Goal: Information Seeking & Learning: Learn about a topic

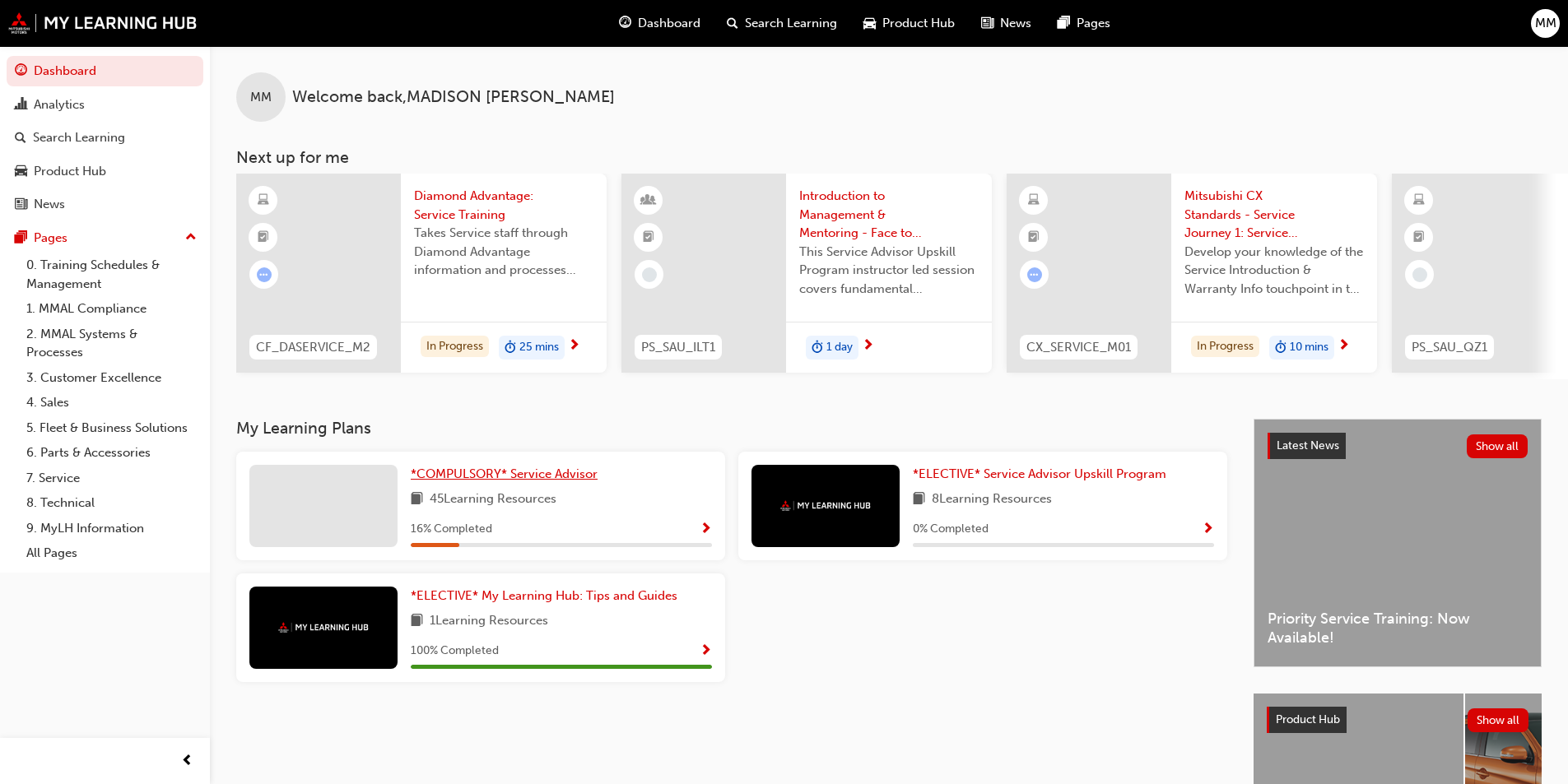
click at [545, 473] on span "*COMPULSORY* Service Advisor" at bounding box center [504, 473] width 187 height 15
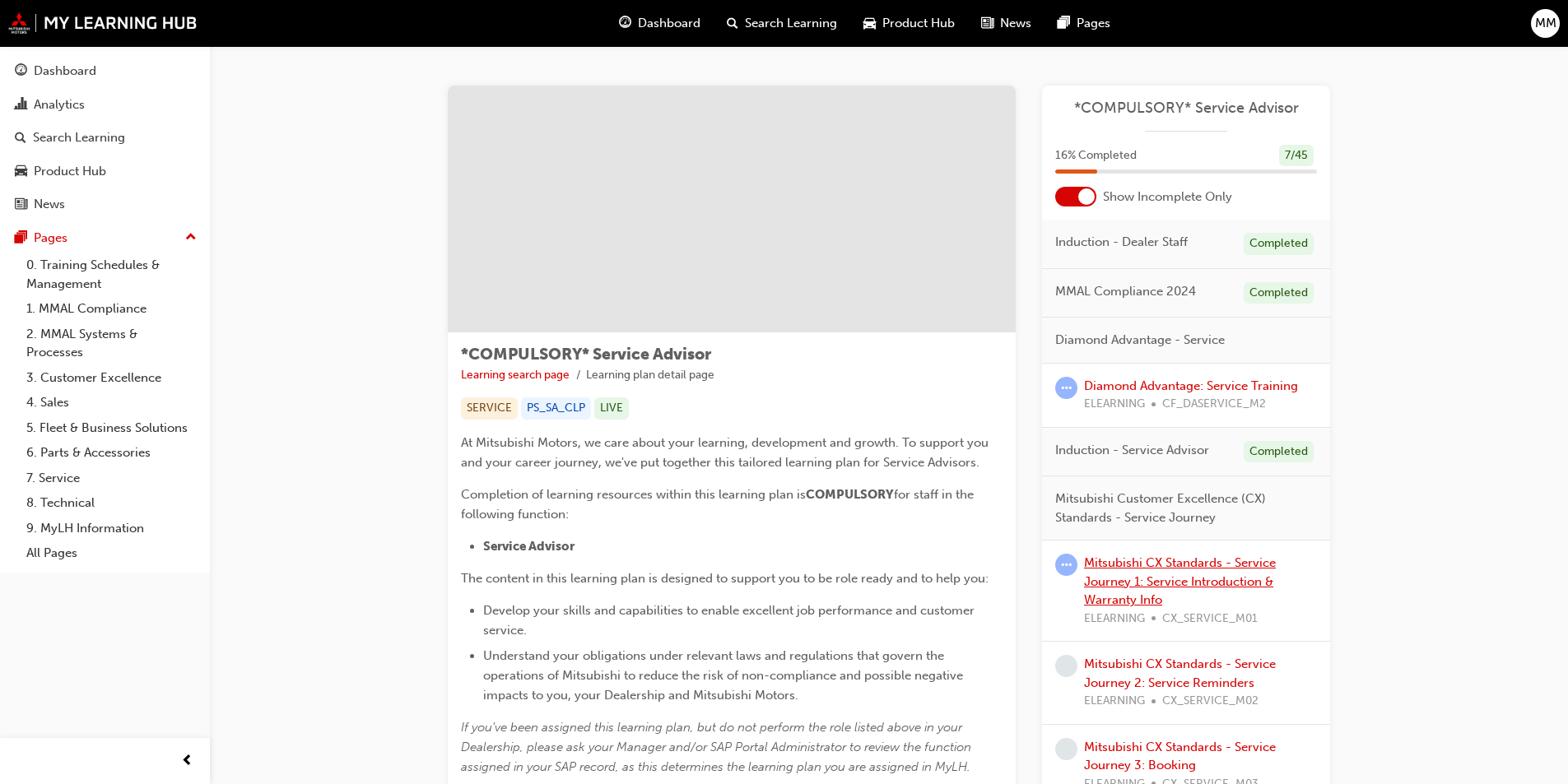
click at [1164, 575] on link "Mitsubishi CX Standards - Service Journey 1: Service Introduction & Warranty In…" at bounding box center [1180, 581] width 192 height 52
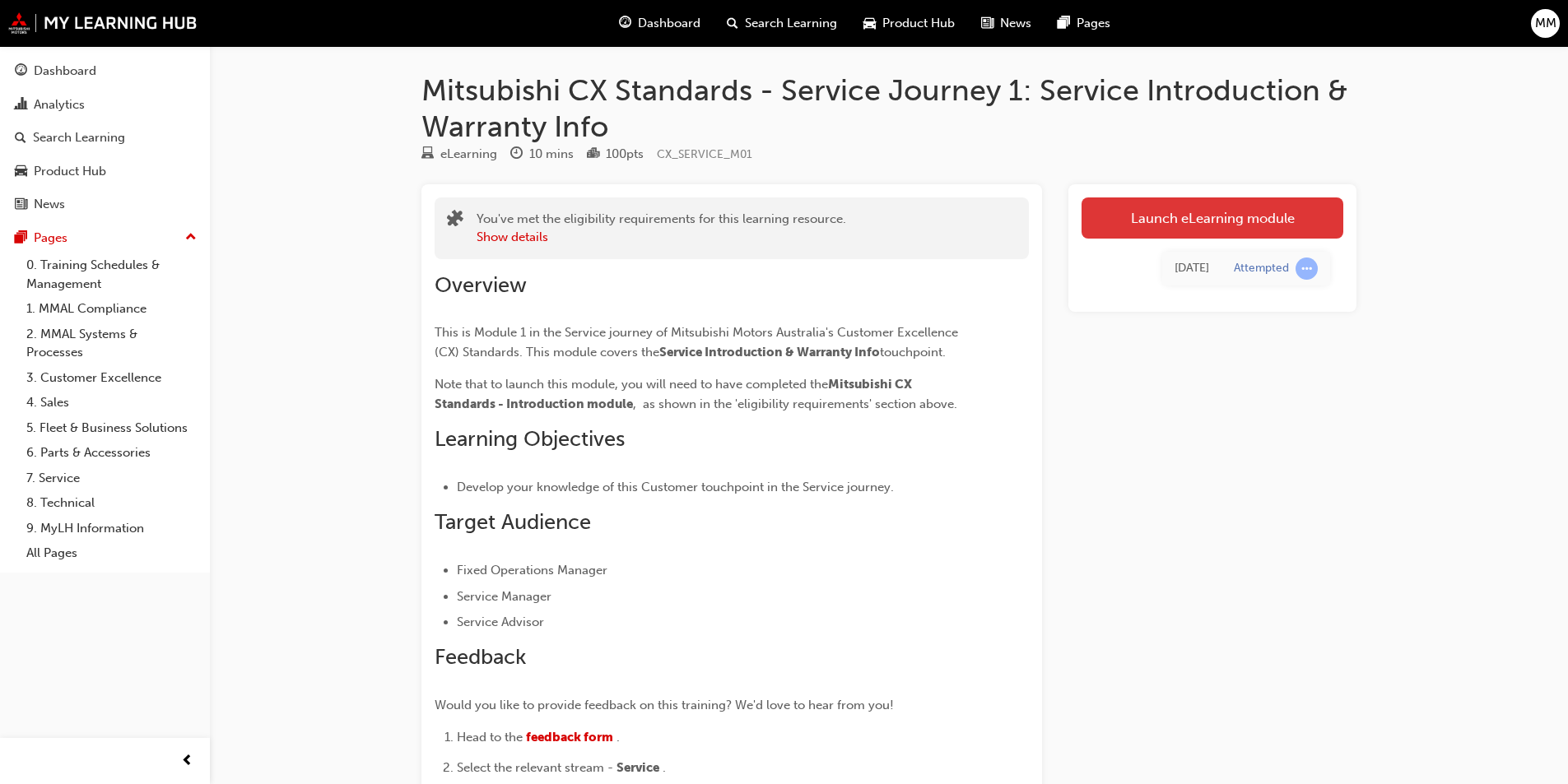
click at [1119, 217] on link "Launch eLearning module" at bounding box center [1212, 217] width 262 height 41
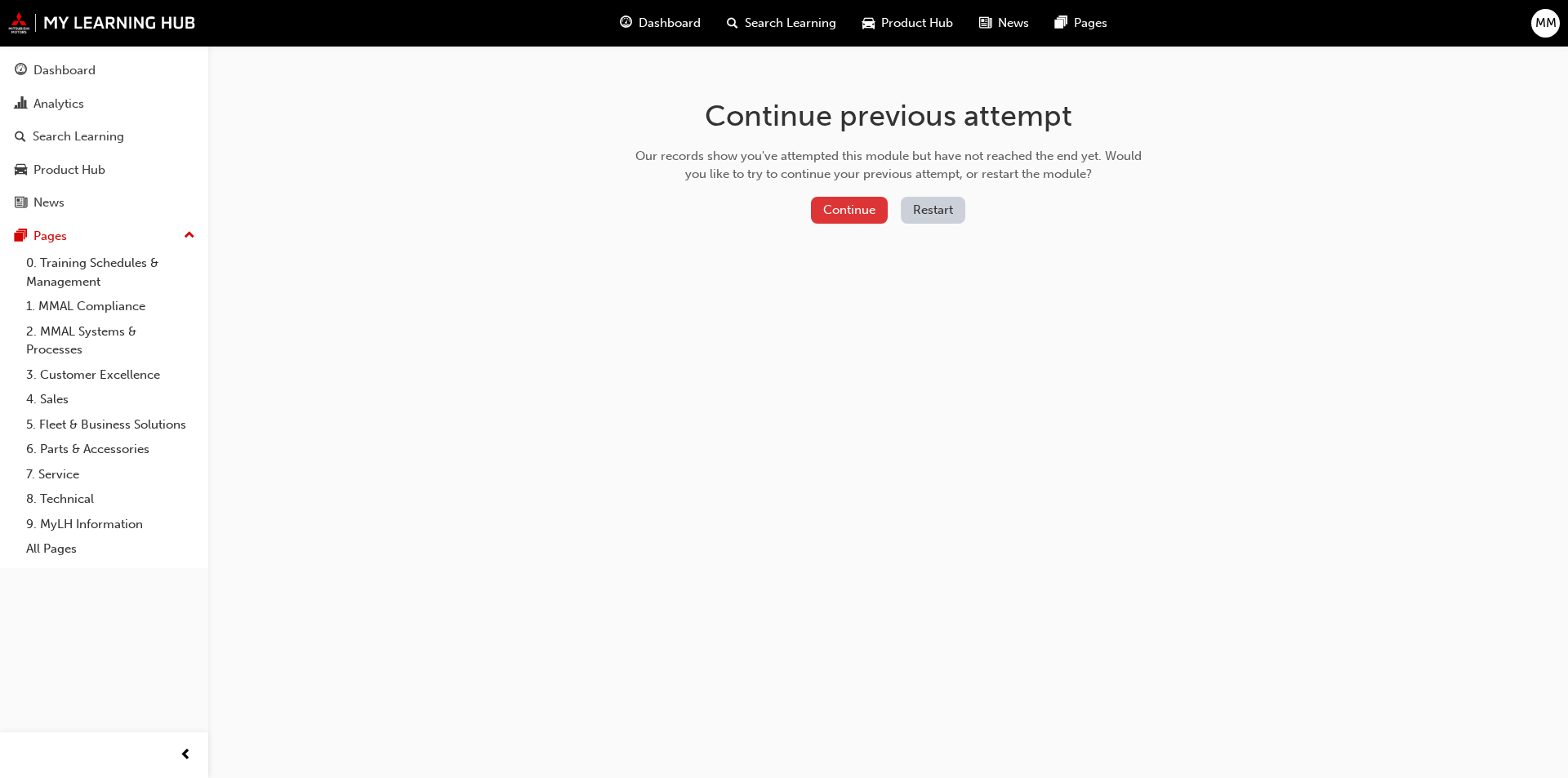
click at [874, 214] on button "Continue" at bounding box center [849, 209] width 77 height 27
